Goal: Task Accomplishment & Management: Manage account settings

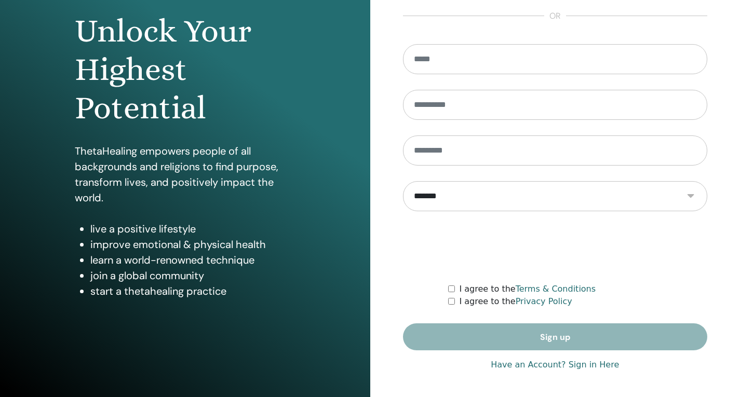
type input "**********"
click at [506, 369] on link "Have an Account? Sign in Here" at bounding box center [555, 365] width 128 height 12
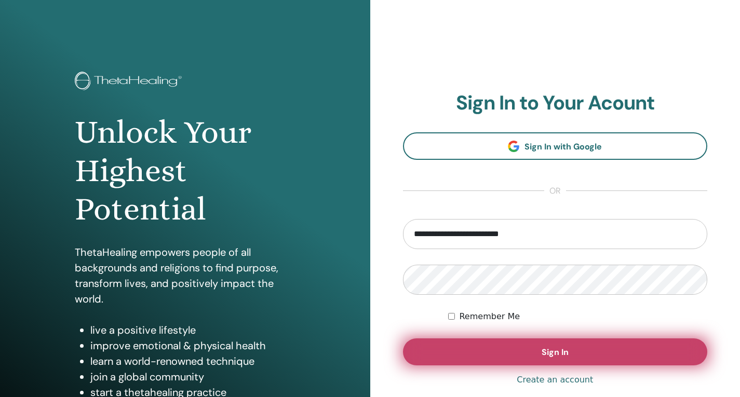
click at [514, 352] on button "Sign In" at bounding box center [555, 351] width 305 height 27
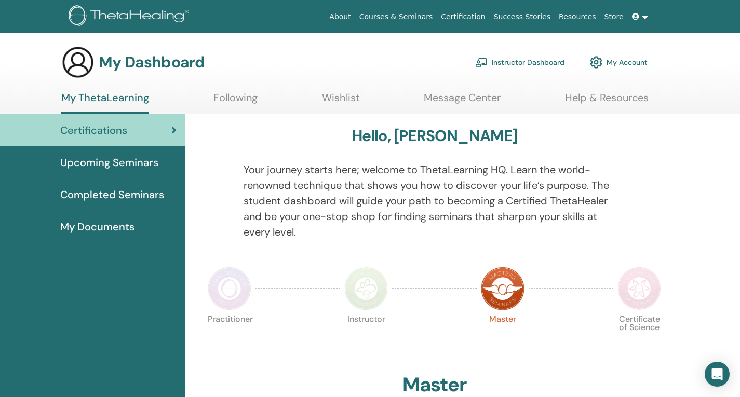
click at [507, 60] on link "Instructor Dashboard" at bounding box center [519, 62] width 89 height 23
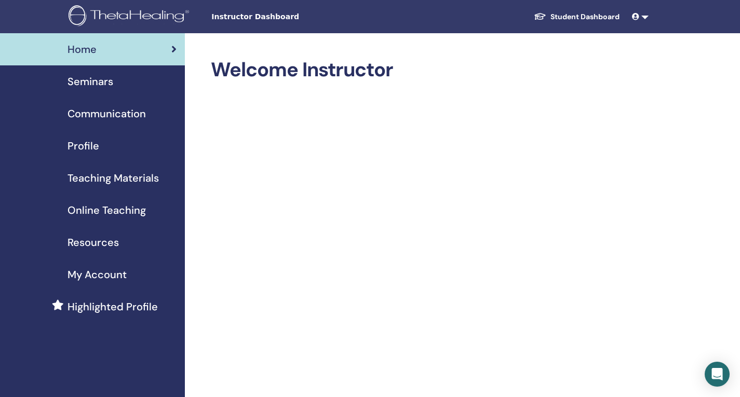
click at [78, 84] on span "Seminars" at bounding box center [90, 82] width 46 height 16
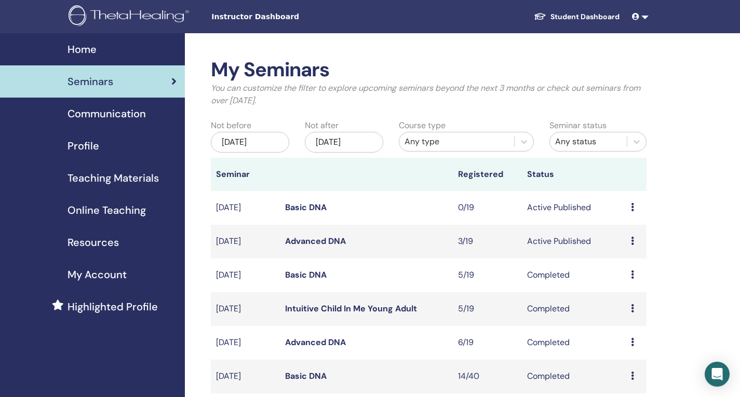
click at [306, 246] on link "Advanced DNA" at bounding box center [315, 241] width 61 height 11
